Goal: Entertainment & Leisure: Consume media (video, audio)

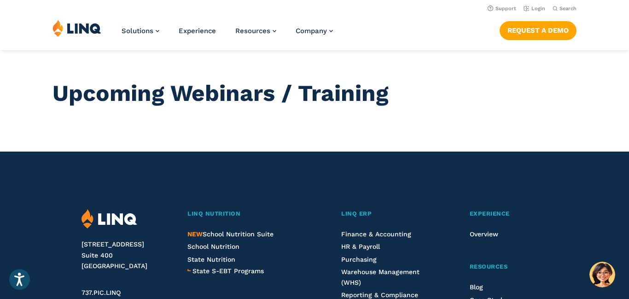
click at [206, 239] on li "NEW School Nutrition Suite" at bounding box center [246, 234] width 119 height 10
click at [525, 25] on link "Request a Demo" at bounding box center [538, 30] width 77 height 18
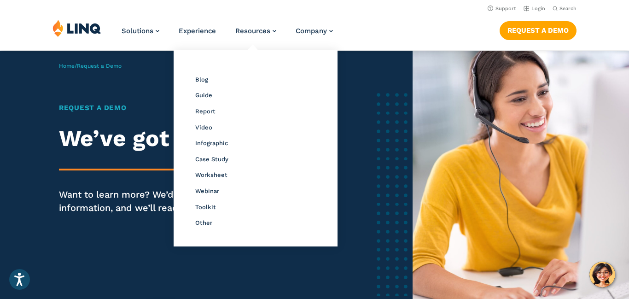
click at [251, 133] on div "Resource Library Blog Guide Report Video Infographic Case Study Worksheet Webin…" at bounding box center [255, 148] width 155 height 187
click at [200, 128] on span "Video" at bounding box center [203, 127] width 17 height 7
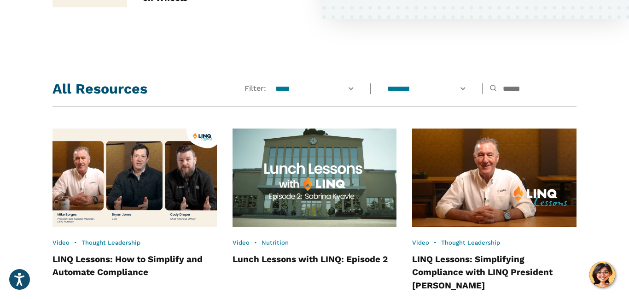
scroll to position [627, 0]
click at [240, 243] on link "Video" at bounding box center [241, 242] width 17 height 7
click at [241, 246] on link "Video" at bounding box center [241, 242] width 17 height 7
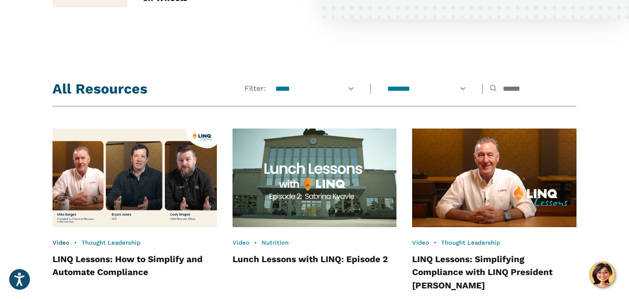
click at [61, 243] on link "Video" at bounding box center [61, 242] width 17 height 7
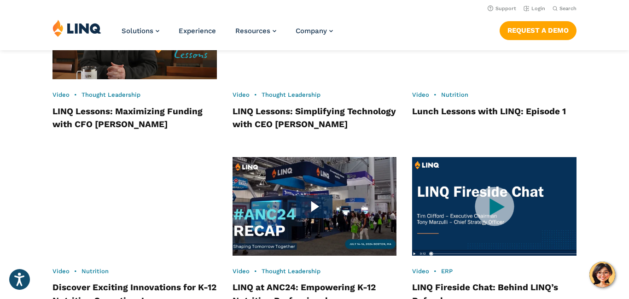
scroll to position [941, 0]
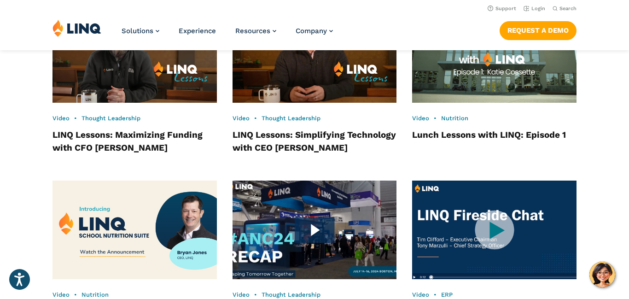
click at [307, 230] on img at bounding box center [314, 230] width 181 height 109
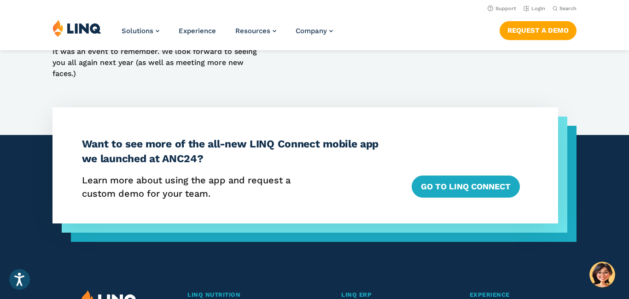
scroll to position [369, 0]
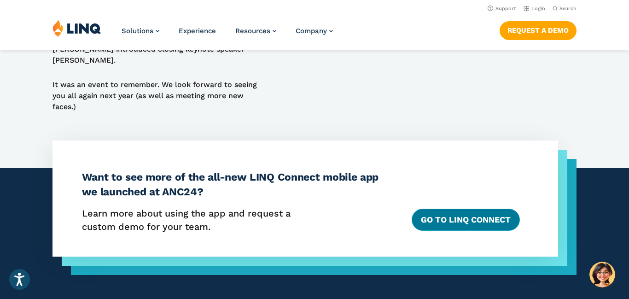
click at [421, 209] on link "GO to LINQ Connect" at bounding box center [466, 220] width 108 height 22
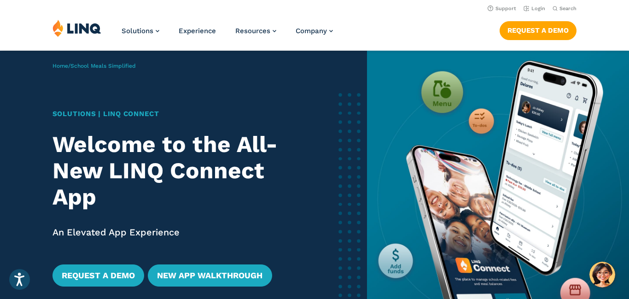
click at [367, 221] on img at bounding box center [498, 202] width 262 height 302
